Goal: Information Seeking & Learning: Learn about a topic

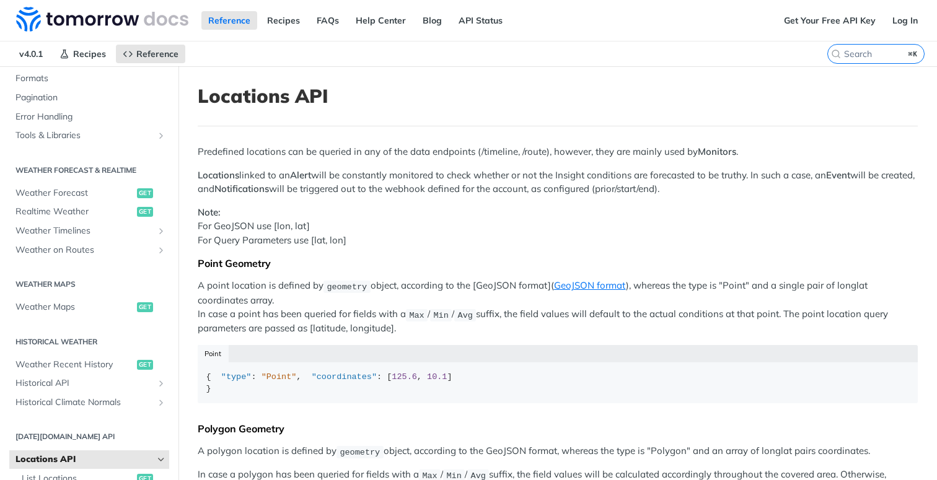
scroll to position [153, 0]
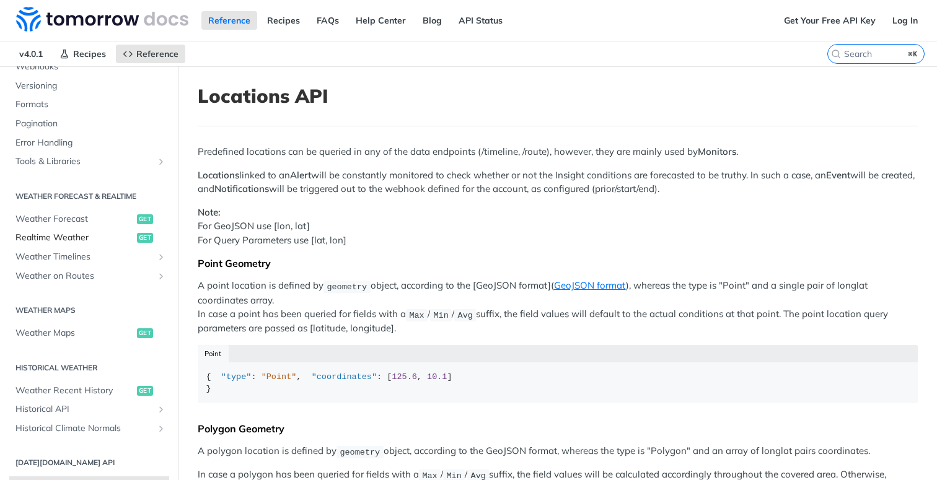
click at [77, 235] on span "Realtime Weather" at bounding box center [74, 238] width 118 height 12
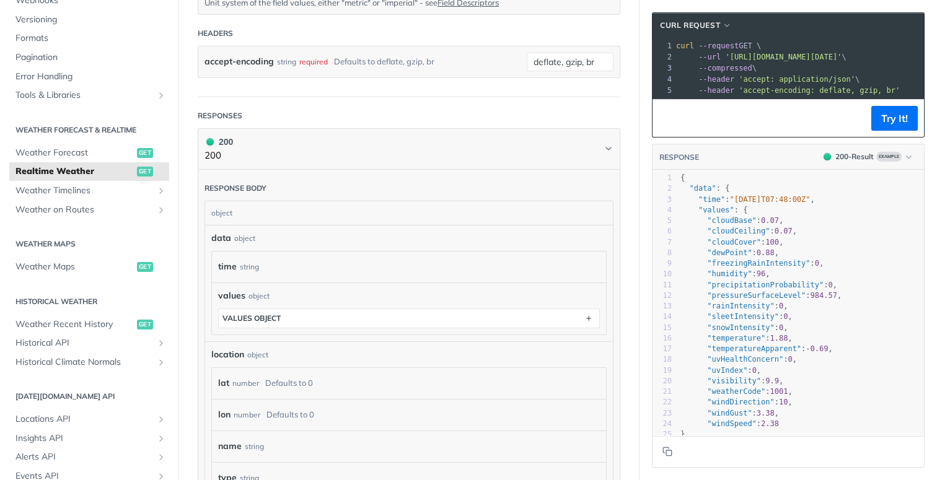
scroll to position [444, 0]
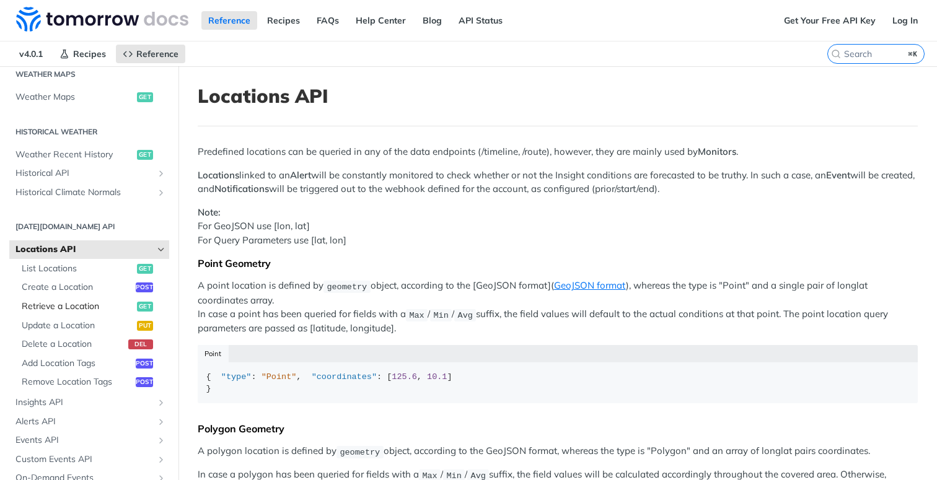
click at [79, 310] on span "Retrieve a Location" at bounding box center [78, 307] width 112 height 12
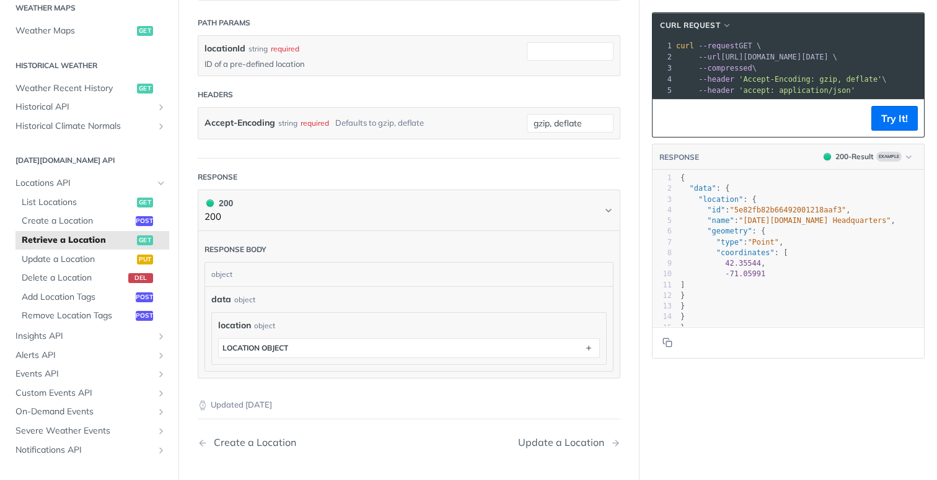
scroll to position [229, 0]
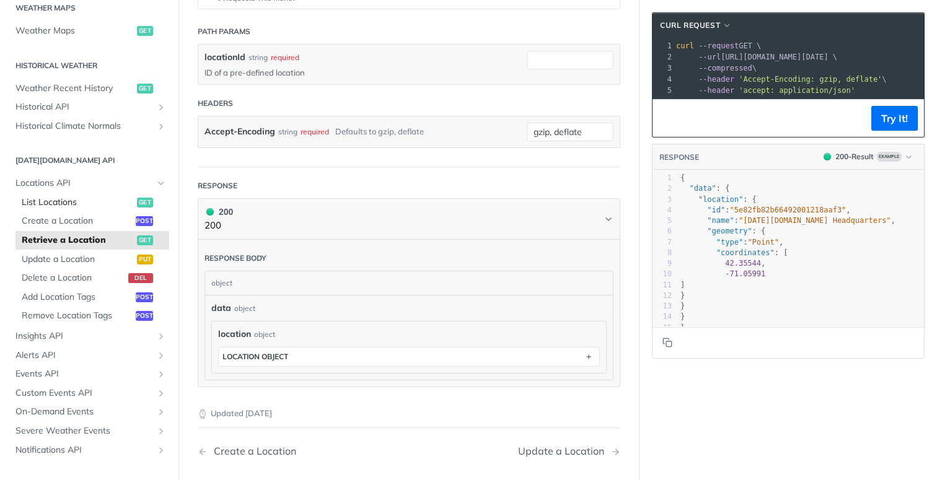
click at [89, 201] on span "List Locations" at bounding box center [78, 202] width 112 height 12
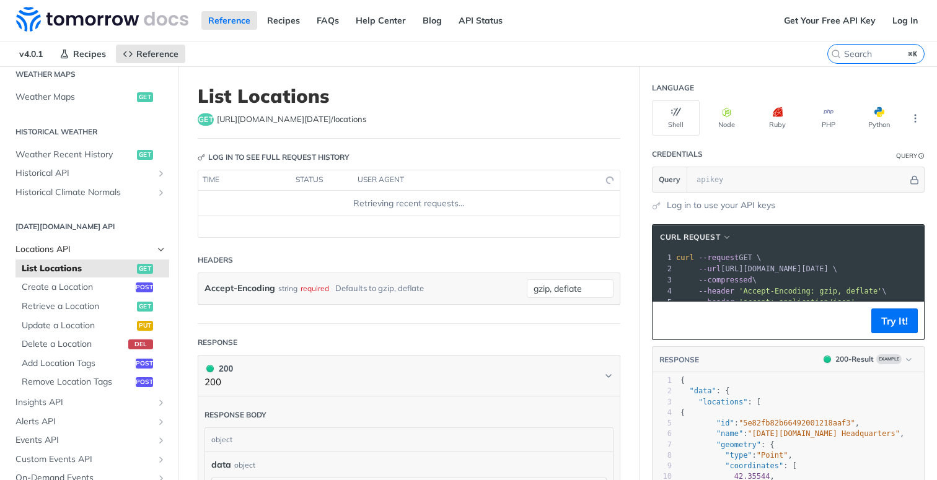
click at [74, 245] on span "Locations API" at bounding box center [84, 250] width 138 height 12
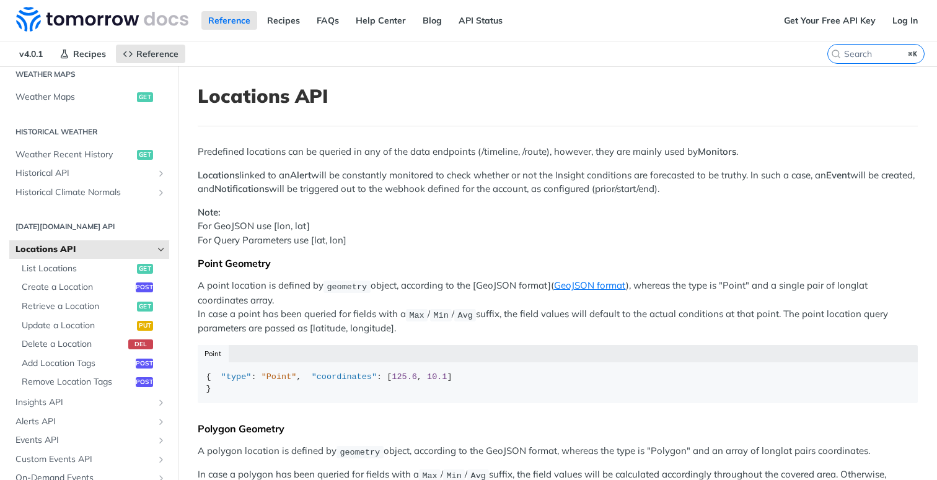
click at [48, 249] on span "Locations API" at bounding box center [84, 250] width 138 height 12
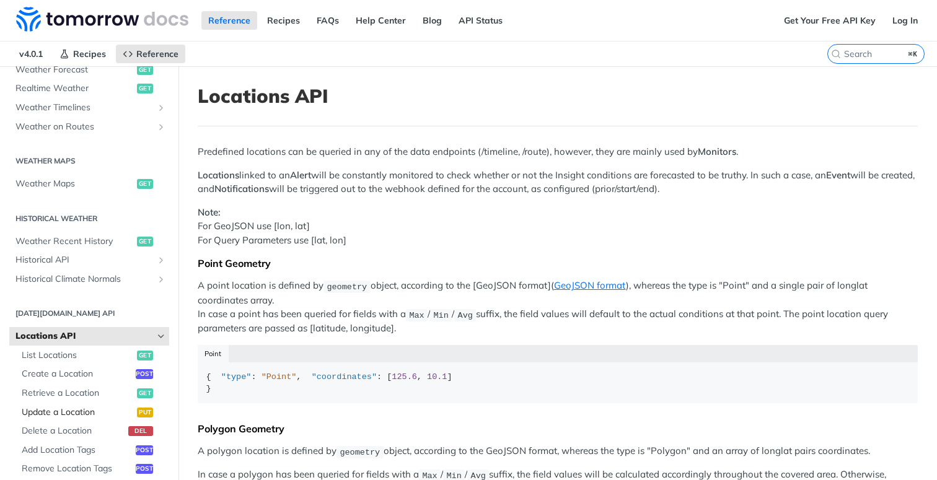
scroll to position [312, 0]
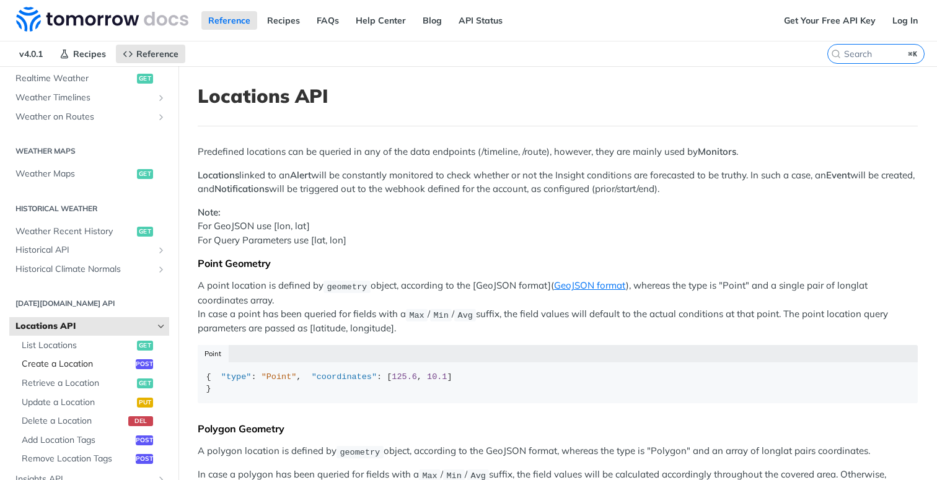
click at [60, 366] on span "Create a Location" at bounding box center [77, 364] width 111 height 12
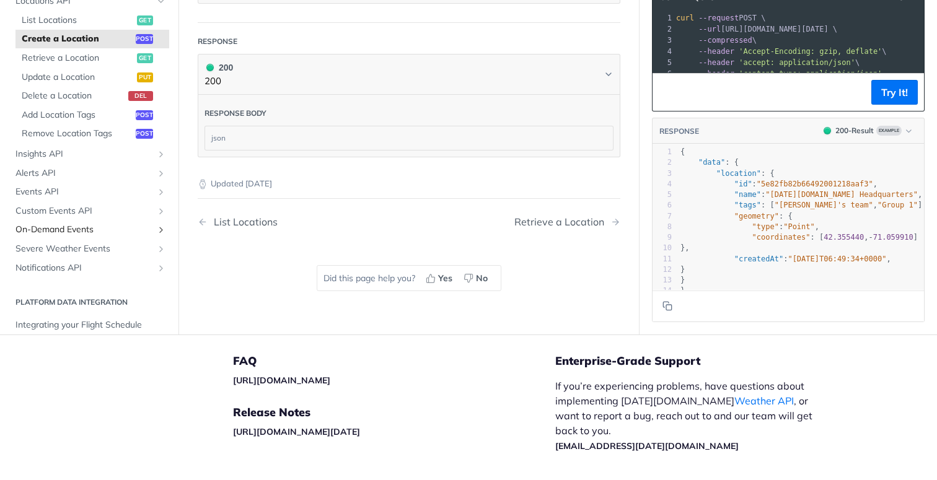
scroll to position [426, 0]
click at [68, 195] on span "Events API" at bounding box center [84, 191] width 138 height 12
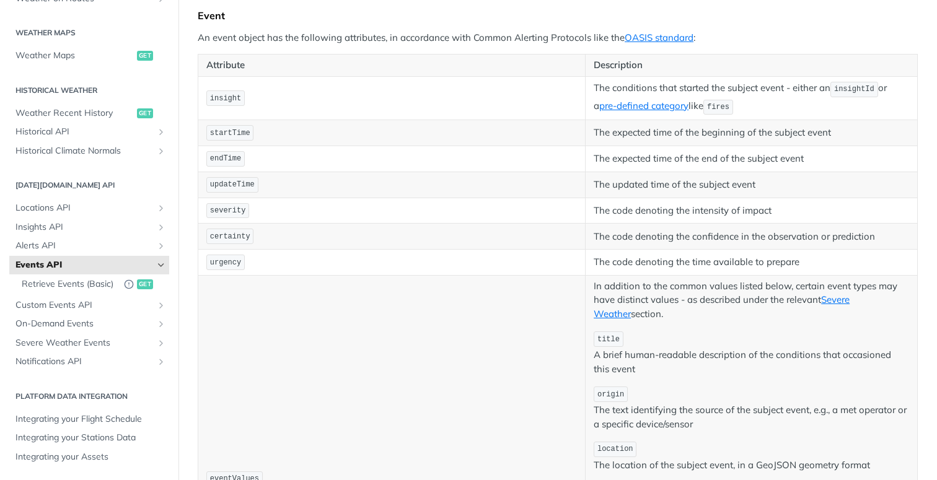
scroll to position [223, 0]
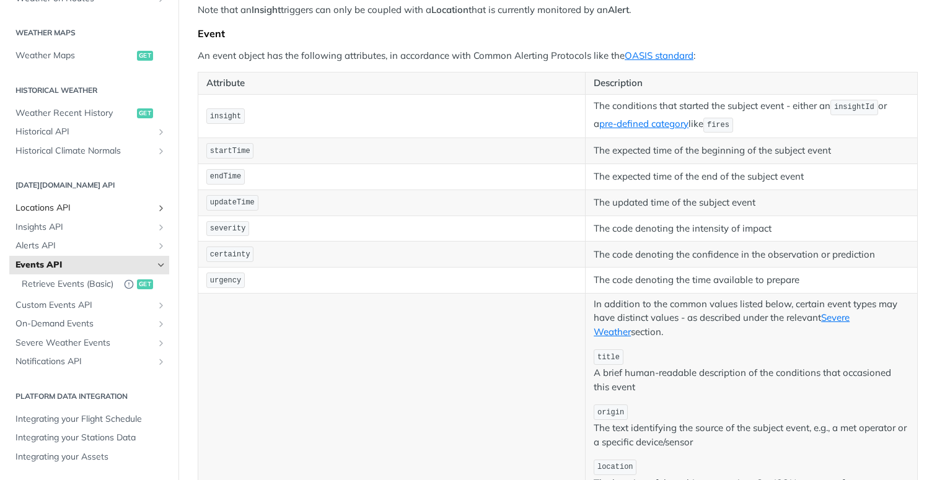
click at [51, 202] on span "Locations API" at bounding box center [84, 208] width 138 height 12
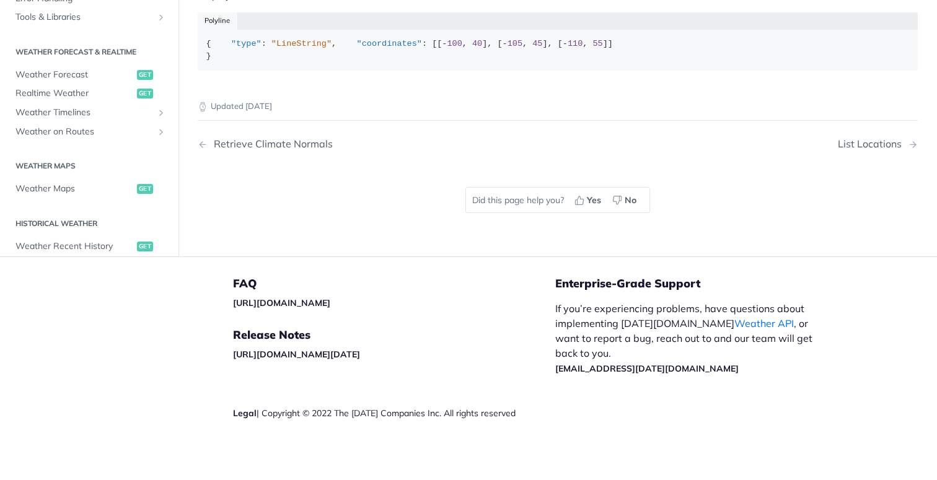
scroll to position [762, 0]
click at [75, 138] on span "Weather on Routes" at bounding box center [84, 132] width 138 height 12
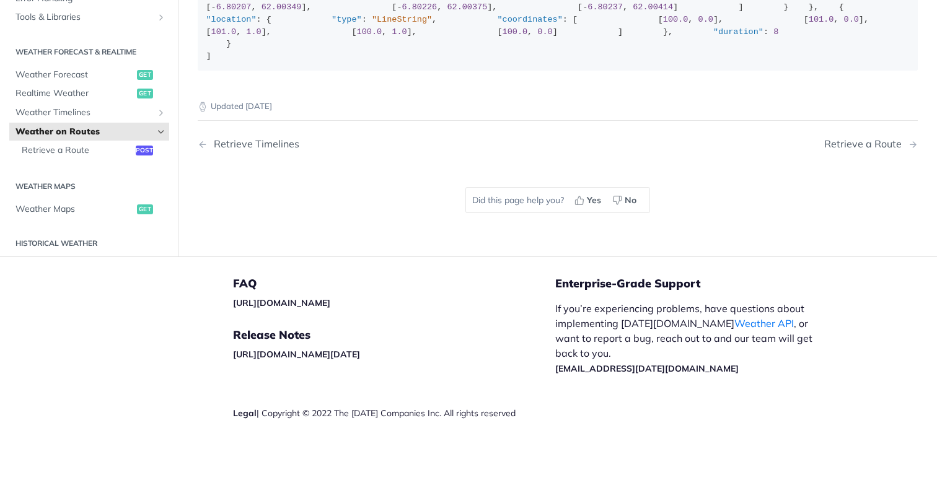
scroll to position [343, 0]
click at [76, 157] on span "Retrieve a Route" at bounding box center [77, 151] width 111 height 12
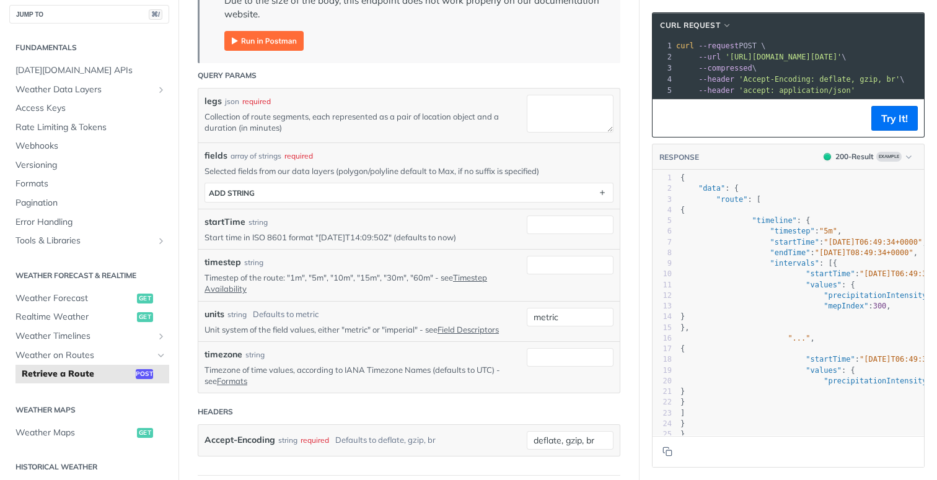
scroll to position [305, 0]
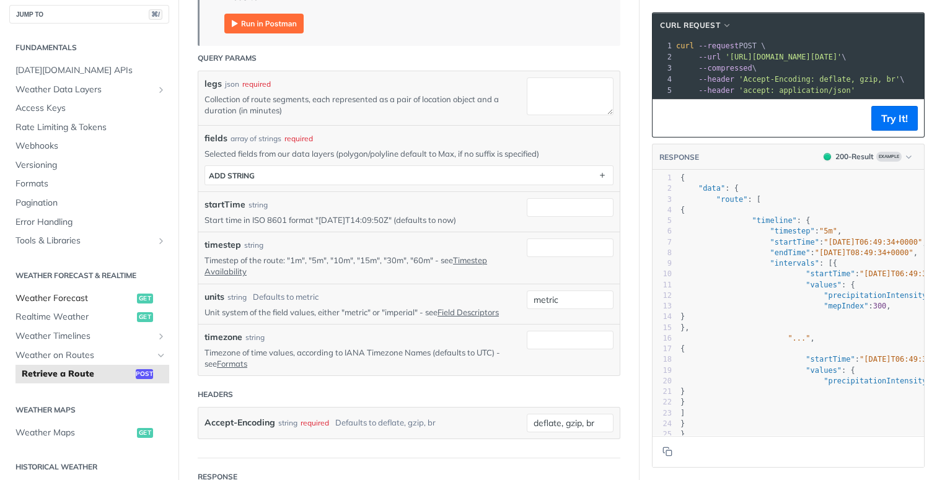
click at [99, 302] on span "Weather Forecast" at bounding box center [74, 299] width 118 height 12
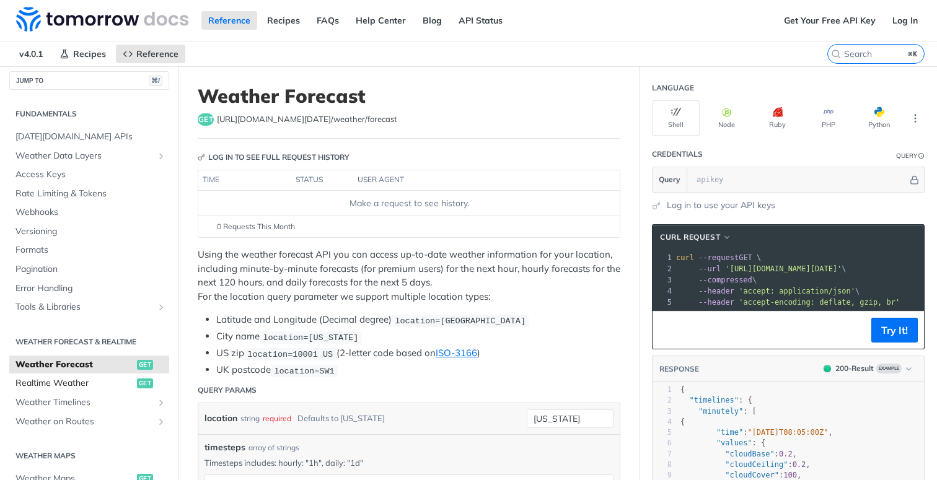
click at [99, 384] on span "Realtime Weather" at bounding box center [74, 383] width 118 height 12
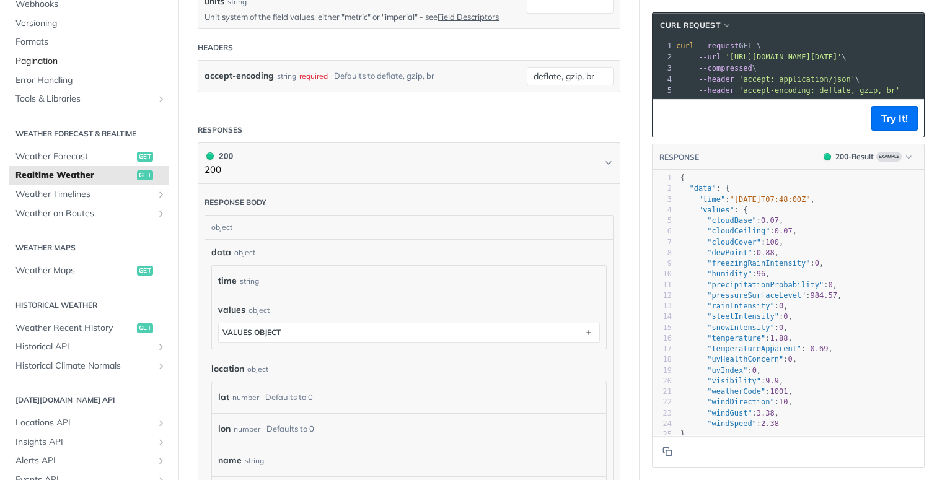
scroll to position [190, 0]
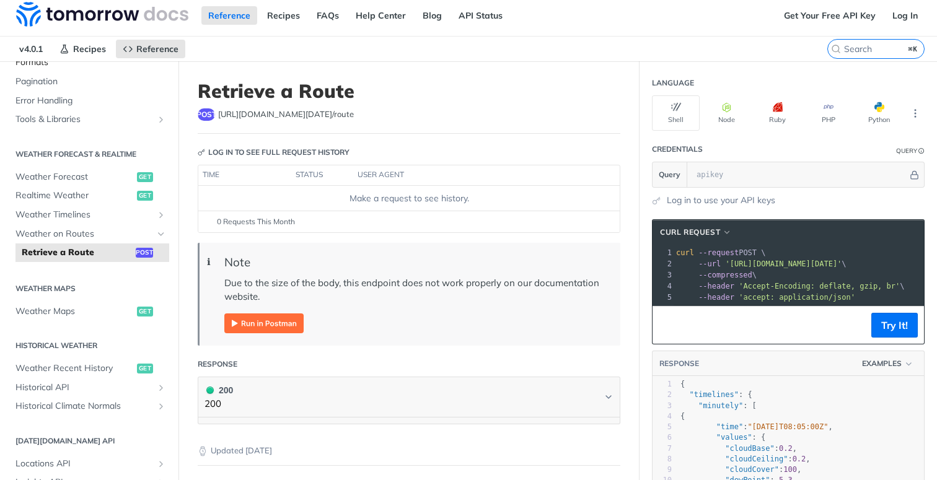
scroll to position [1, 0]
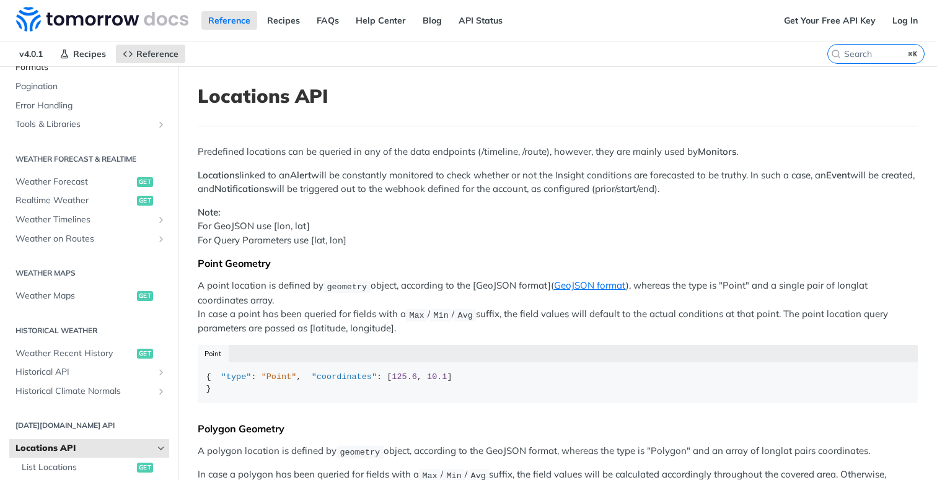
scroll to position [376, 0]
